Goal: Find specific page/section: Find specific page/section

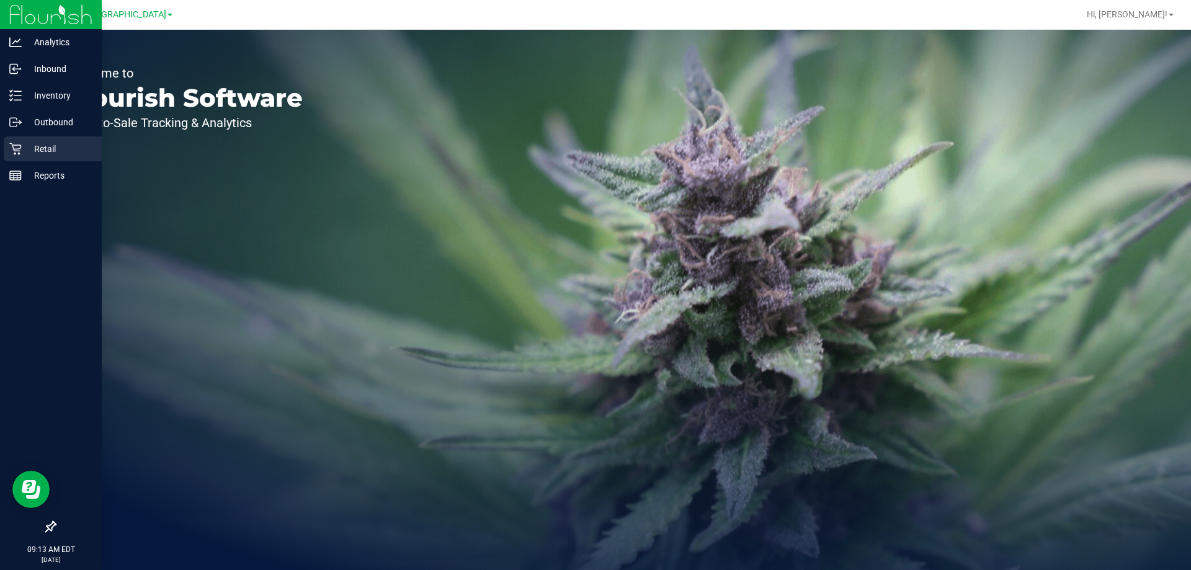
click at [55, 154] on p "Retail" at bounding box center [59, 148] width 74 height 15
click at [35, 150] on p "Retail" at bounding box center [59, 148] width 74 height 15
